Goal: Check status: Check status

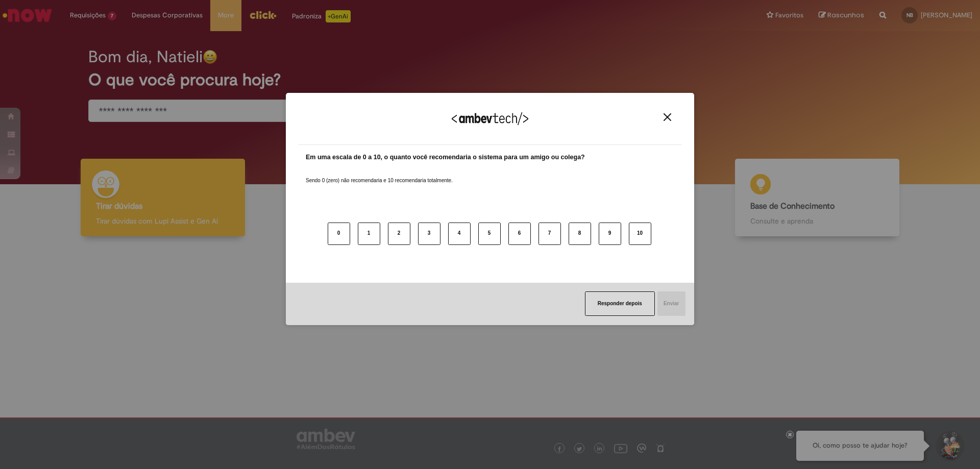
click at [674, 119] on div "Agradecemos seu feedback!" at bounding box center [490, 125] width 384 height 40
click at [674, 119] on button "Close" at bounding box center [667, 117] width 14 height 9
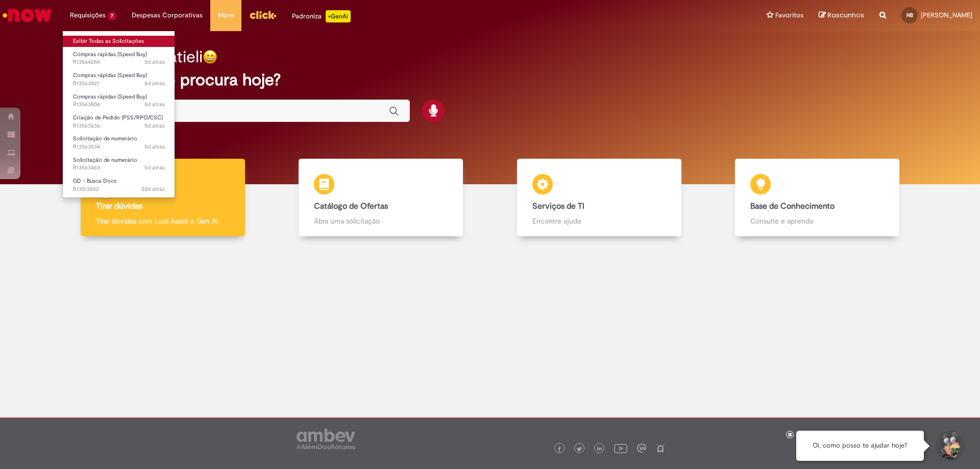
click at [106, 42] on link "Exibir Todas as Solicitações" at bounding box center [119, 41] width 112 height 11
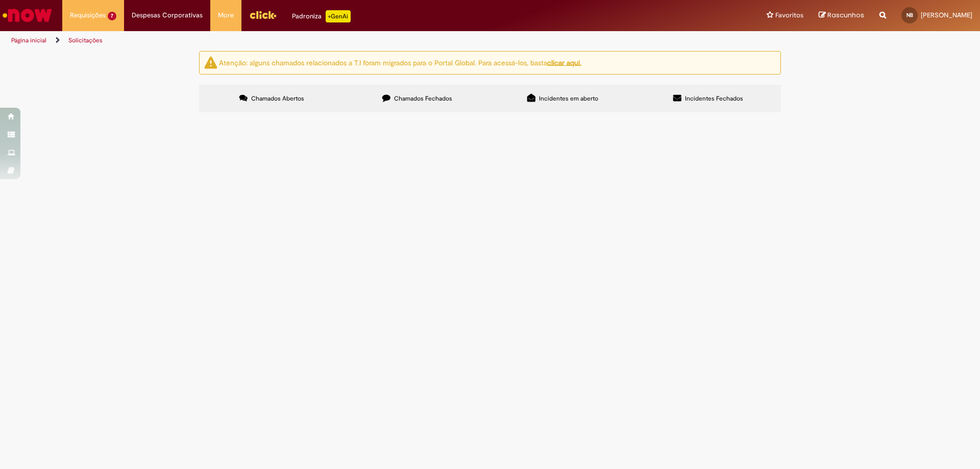
click at [0, 0] on span "Olá, solicito aprovação para pagamento da nota em anexo." at bounding box center [0, 0] width 0 height 0
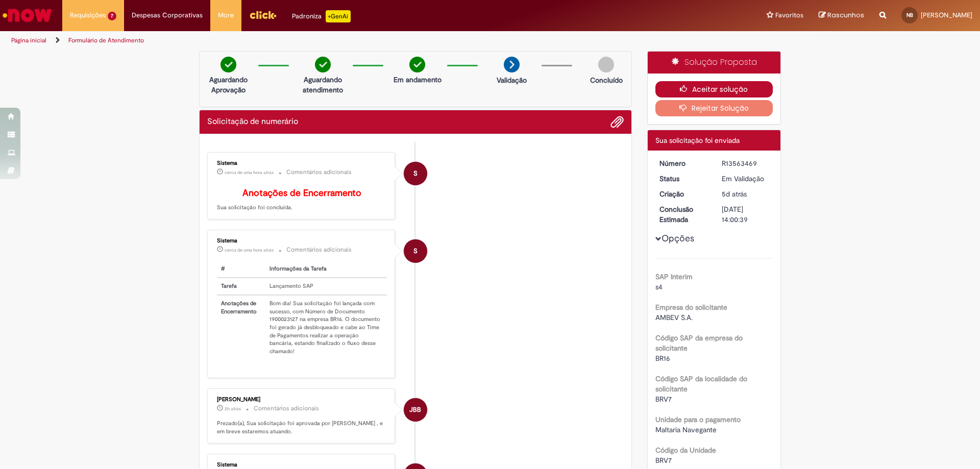
click at [717, 86] on button "Aceitar solução" at bounding box center [714, 89] width 118 height 16
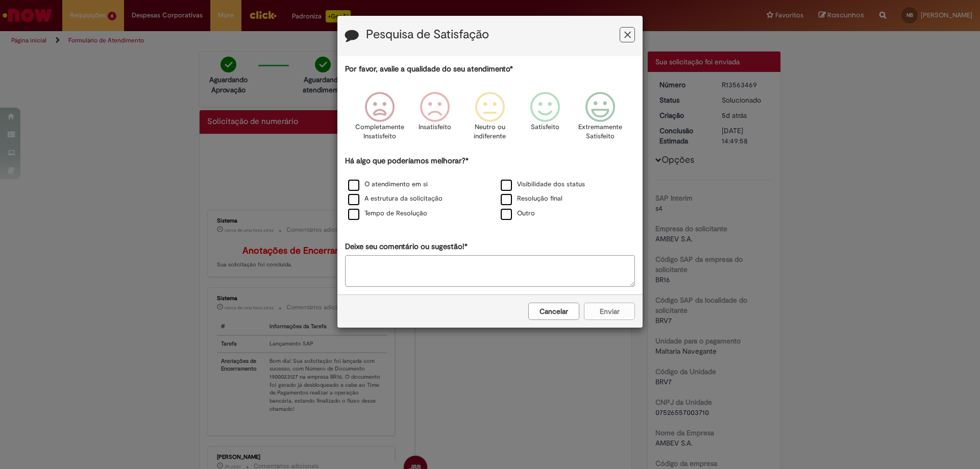
click at [632, 39] on button "Feedback" at bounding box center [627, 34] width 15 height 15
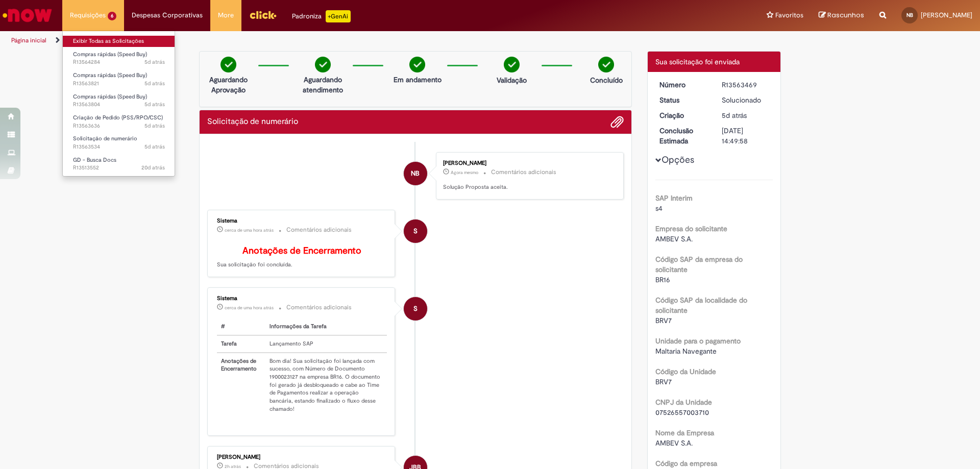
click at [101, 39] on link "Exibir Todas as Solicitações" at bounding box center [119, 41] width 112 height 11
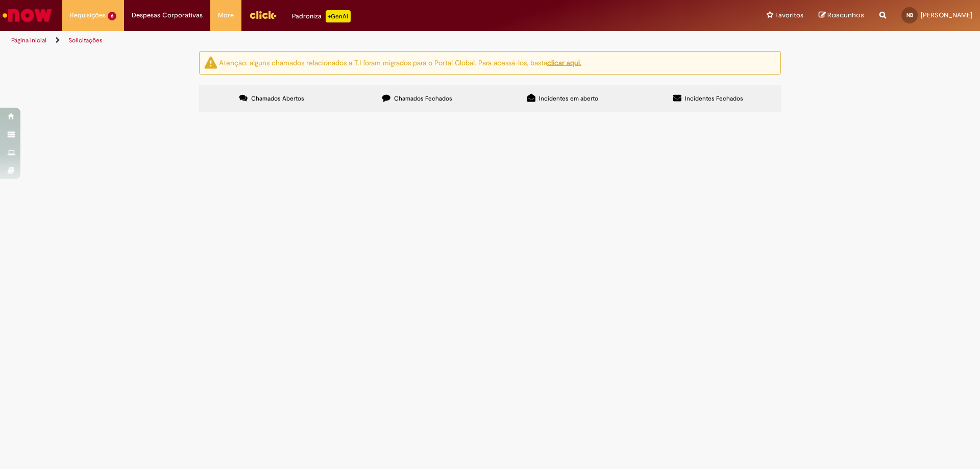
click at [0, 0] on span "Olá, solicito aprovação para pagamento da locação do totem do multipex" at bounding box center [0, 0] width 0 height 0
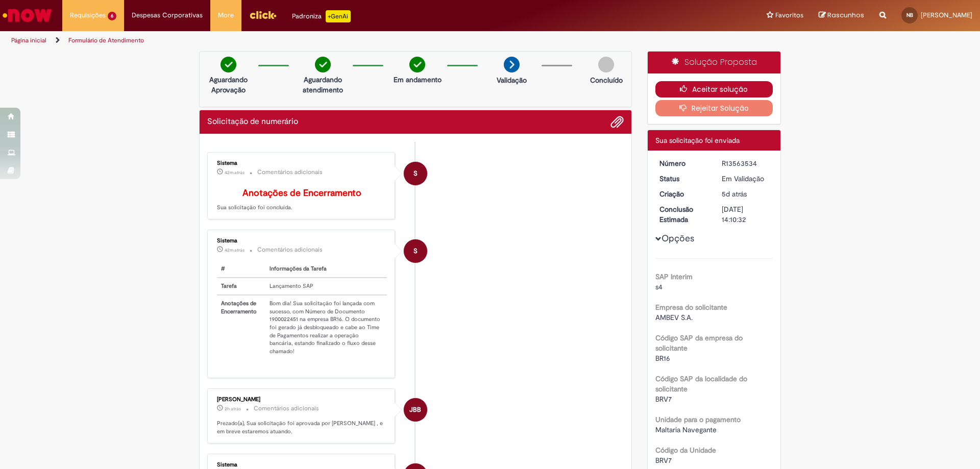
click at [736, 92] on button "Aceitar solução" at bounding box center [714, 89] width 118 height 16
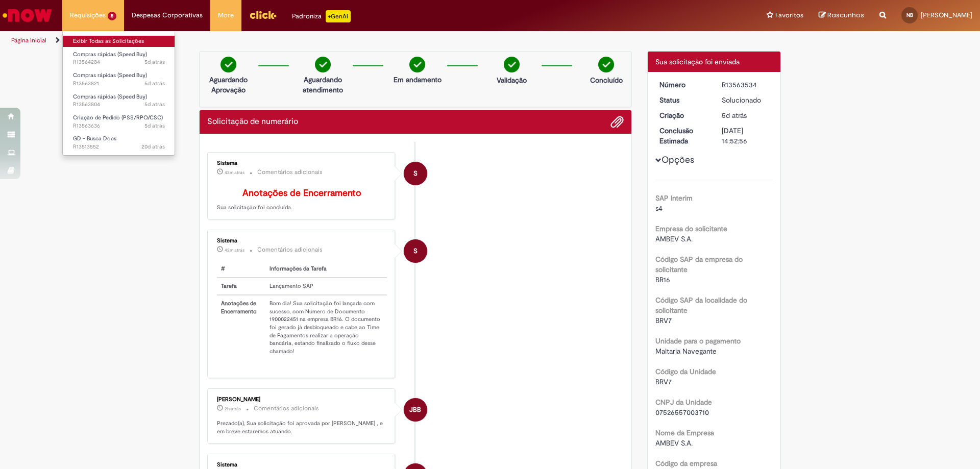
click at [114, 40] on link "Exibir Todas as Solicitações" at bounding box center [119, 41] width 112 height 11
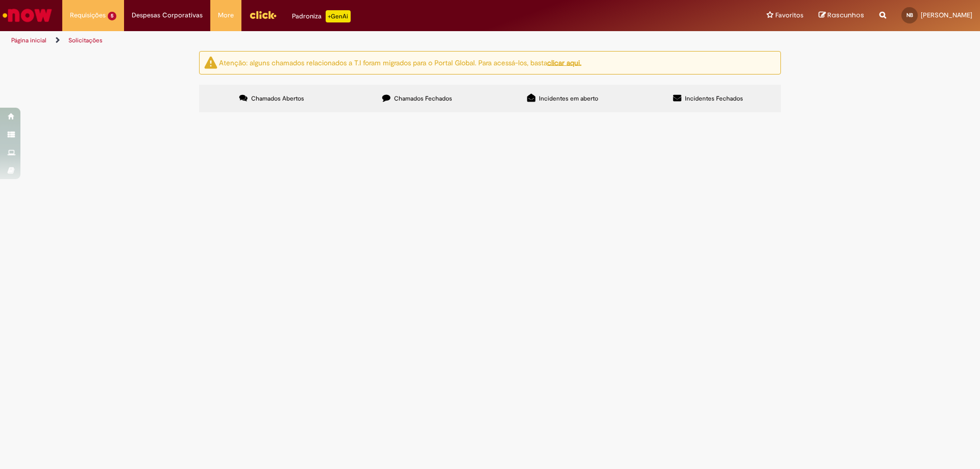
click at [0, 0] on span "Olá, solicito aprovação do pedido do serviço de elaboração de PPP" at bounding box center [0, 0] width 0 height 0
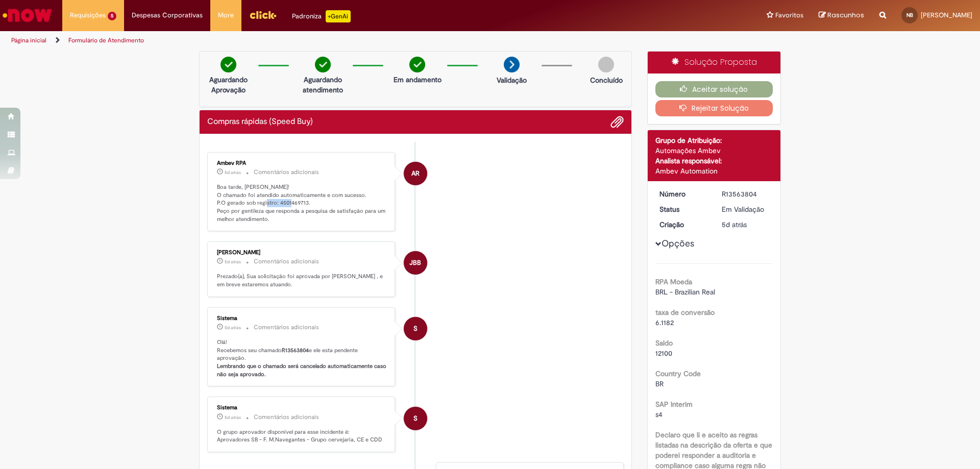
drag, startPoint x: 274, startPoint y: 202, endPoint x: 302, endPoint y: 201, distance: 28.6
click at [302, 201] on p "Boa tarde, [PERSON_NAME]! O chamado foi atendido automaticamente e com sucesso.…" at bounding box center [302, 203] width 170 height 40
copy p "4501469713"
click at [661, 86] on button "Aceitar solução" at bounding box center [714, 89] width 118 height 16
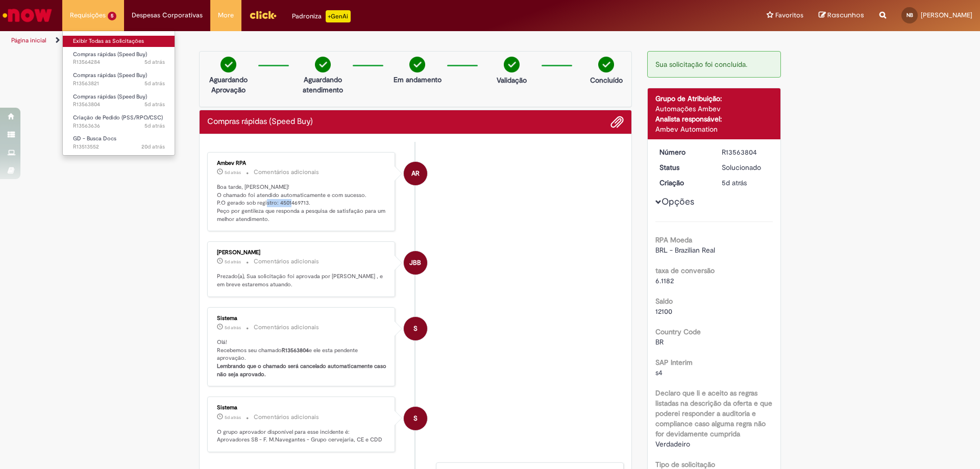
click at [112, 42] on link "Exibir Todas as Solicitações" at bounding box center [119, 41] width 112 height 11
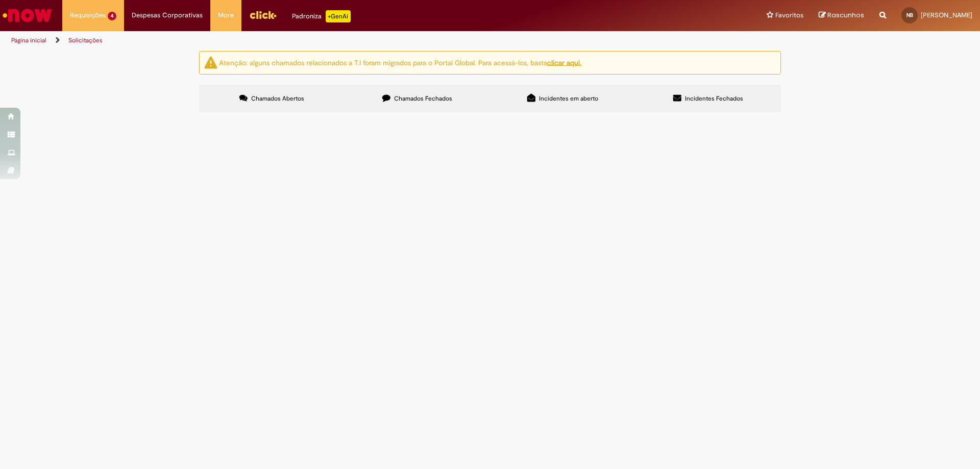
click at [0, 0] on span "Olá, solicito aprovação do pedido do serviço de elaboração de PPP" at bounding box center [0, 0] width 0 height 0
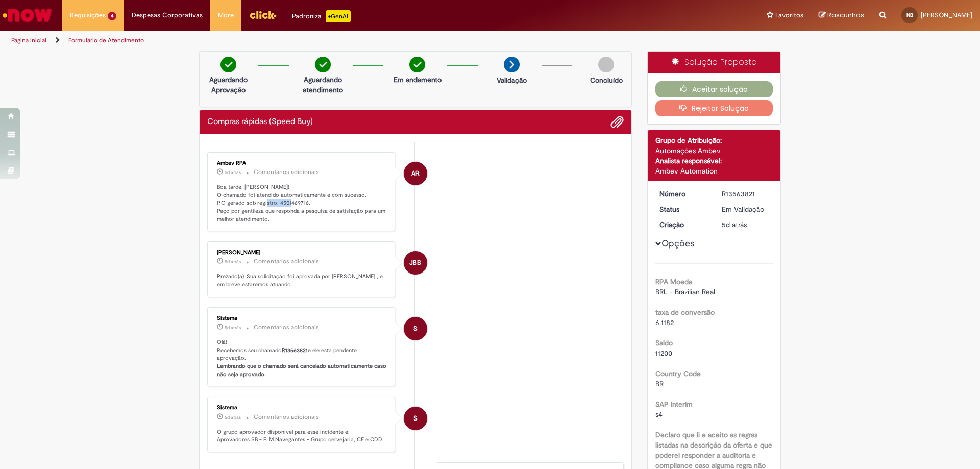
drag, startPoint x: 274, startPoint y: 202, endPoint x: 302, endPoint y: 206, distance: 28.3
click at [302, 206] on p "Boa tarde, [PERSON_NAME]! O chamado foi atendido automaticamente e com sucesso.…" at bounding box center [302, 203] width 170 height 40
click at [723, 95] on button "Aceitar solução" at bounding box center [714, 89] width 118 height 16
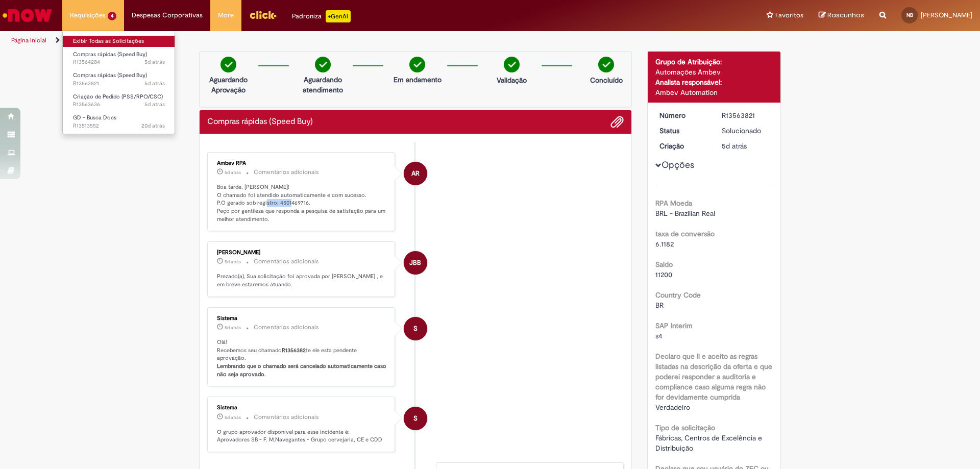
click at [128, 42] on link "Exibir Todas as Solicitações" at bounding box center [119, 41] width 112 height 11
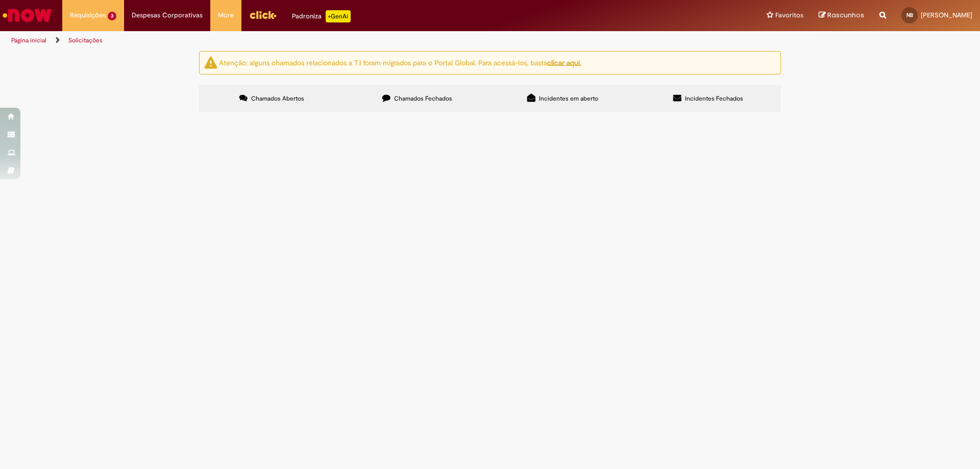
click at [0, 0] on span "Olá, solicito aprovação do pedido do serviço de elaboração de PPP" at bounding box center [0, 0] width 0 height 0
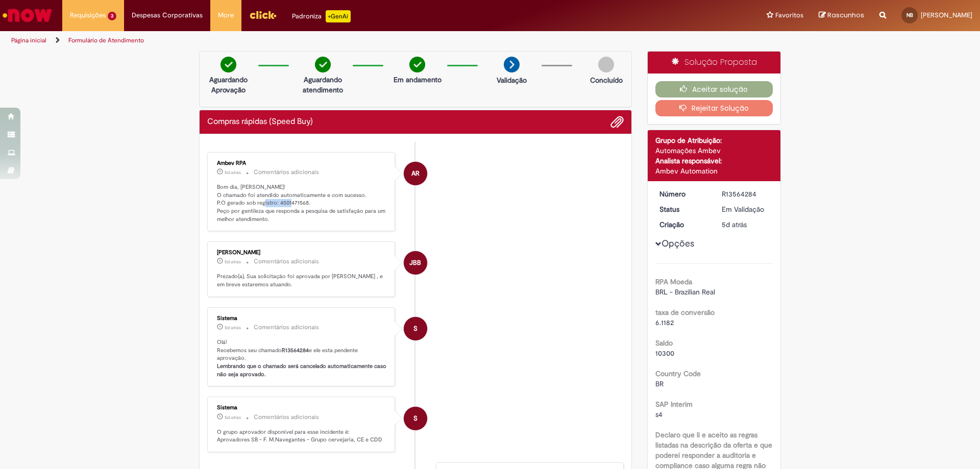
drag, startPoint x: 275, startPoint y: 202, endPoint x: 302, endPoint y: 203, distance: 26.6
click at [302, 203] on p "Bom dia, [PERSON_NAME]! O chamado foi atendido automaticamente e com sucesso. P…" at bounding box center [302, 203] width 170 height 40
copy p "4501471568"
click at [669, 90] on button "Aceitar solução" at bounding box center [714, 89] width 118 height 16
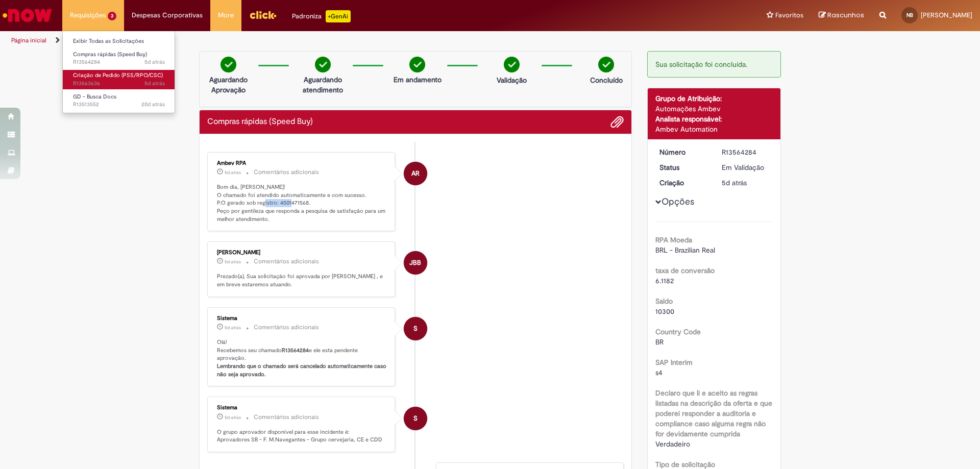
click at [108, 77] on span "Criação de Pedido (PSS/RPO/CSC)" at bounding box center [118, 75] width 90 height 8
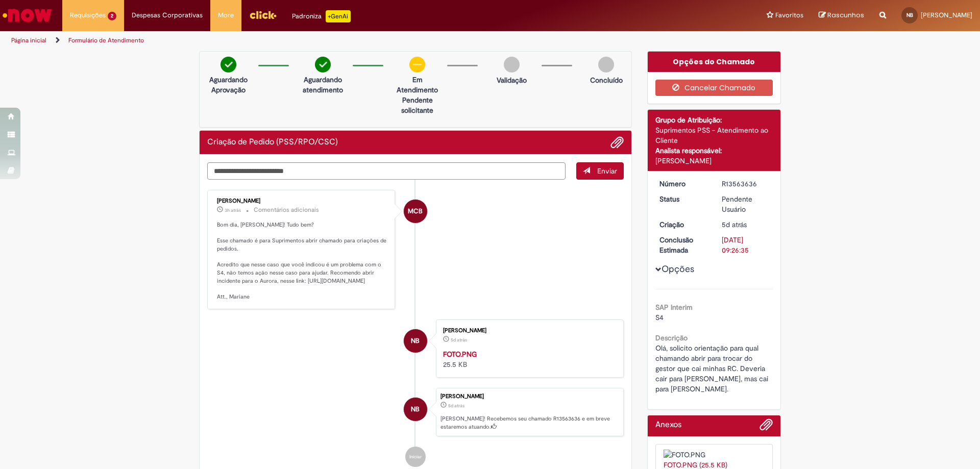
drag, startPoint x: 302, startPoint y: 279, endPoint x: 366, endPoint y: 308, distance: 71.0
click at [366, 301] on p "Bom dia, [PERSON_NAME]! Tudo bem? Esse chamado é para Suprimentos abrir chamado…" at bounding box center [302, 261] width 170 height 80
click at [327, 301] on p "Bom dia, [PERSON_NAME]! Tudo bem? Esse chamado é para Suprimentos abrir chamado…" at bounding box center [302, 261] width 170 height 80
drag, startPoint x: 302, startPoint y: 281, endPoint x: 363, endPoint y: 304, distance: 65.4
click at [363, 301] on p "Bom dia, [PERSON_NAME]! Tudo bem? Esse chamado é para Suprimentos abrir chamado…" at bounding box center [302, 261] width 170 height 80
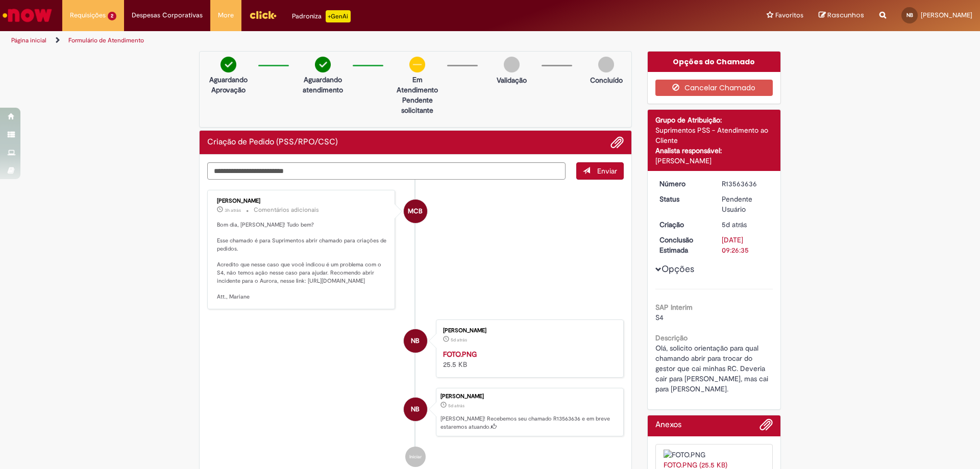
copy p "[URL][DOMAIN_NAME]"
